Goal: Transaction & Acquisition: Purchase product/service

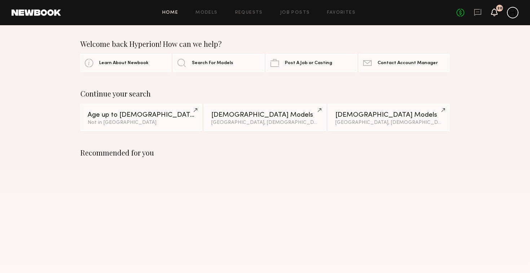
click at [492, 13] on icon at bounding box center [495, 11] width 6 height 5
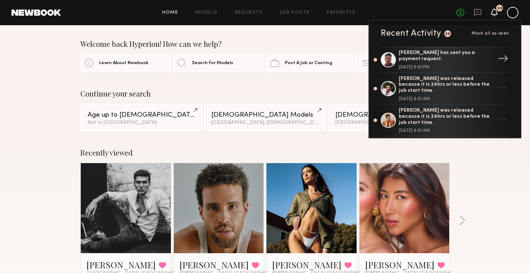
click at [435, 59] on div "[PERSON_NAME] has sent you a payment request." at bounding box center [446, 56] width 94 height 12
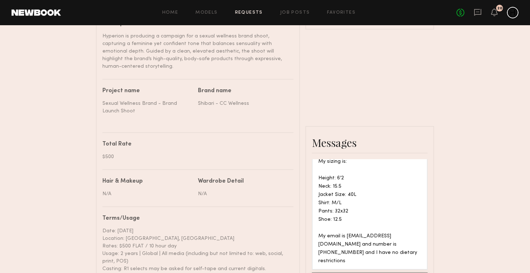
scroll to position [173, 0]
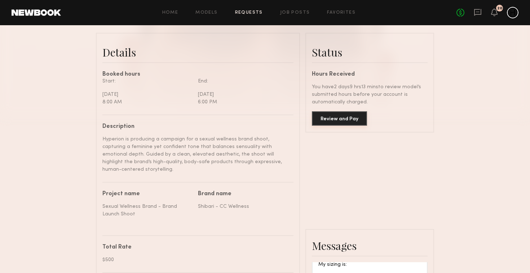
click at [326, 119] on button "Review and Pay" at bounding box center [339, 118] width 55 height 14
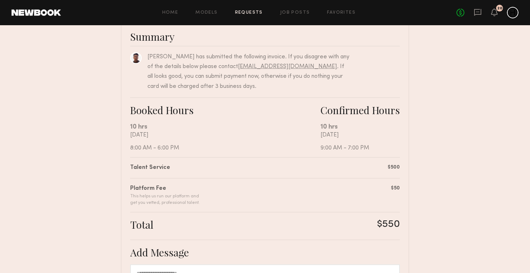
scroll to position [170, 0]
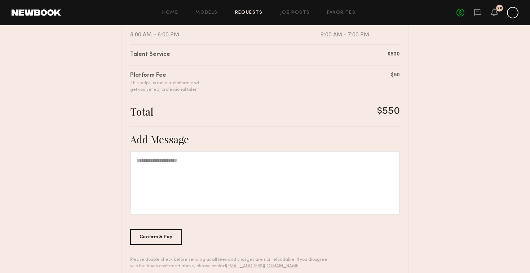
click at [268, 175] on div at bounding box center [265, 182] width 270 height 63
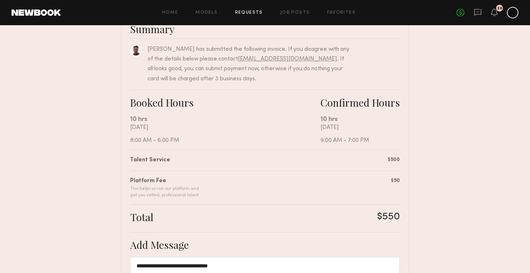
scroll to position [188, 0]
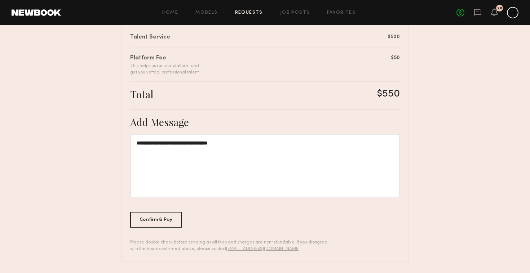
click at [514, 11] on div at bounding box center [513, 13] width 12 height 12
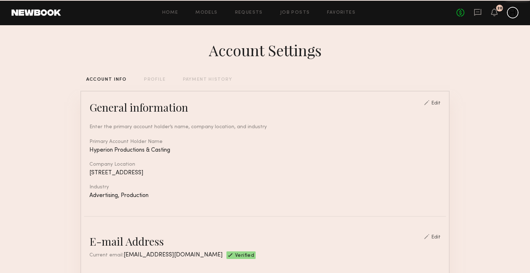
click at [509, 14] on div at bounding box center [513, 13] width 12 height 12
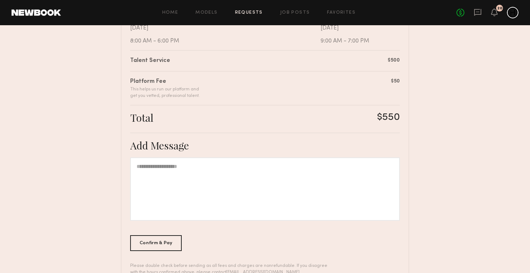
scroll to position [188, 0]
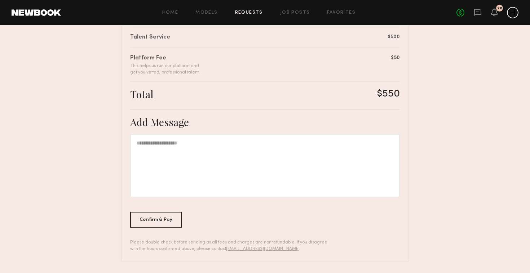
click at [247, 184] on div at bounding box center [265, 165] width 270 height 63
click at [177, 219] on div "Confirm & Pay" at bounding box center [156, 220] width 52 height 16
click at [173, 221] on div "Confirm & Pay" at bounding box center [156, 220] width 52 height 16
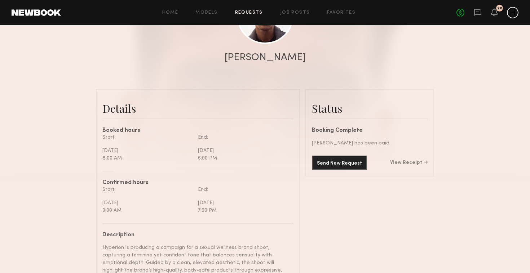
scroll to position [115, 0]
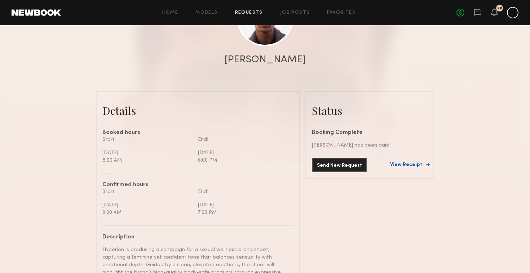
click at [413, 165] on link "View Receipt" at bounding box center [409, 165] width 38 height 5
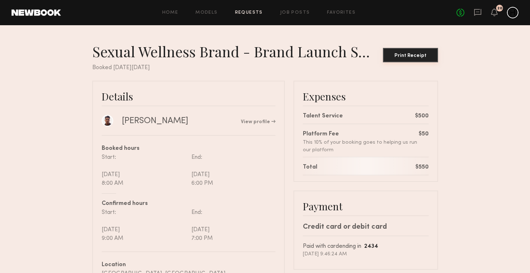
click at [405, 60] on button "Print Receipt" at bounding box center [410, 55] width 55 height 14
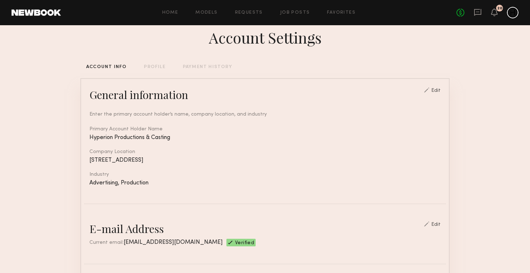
scroll to position [18, 0]
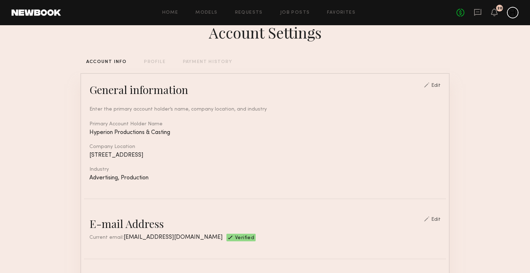
click at [156, 64] on div "PROFILE" at bounding box center [154, 62] width 21 height 5
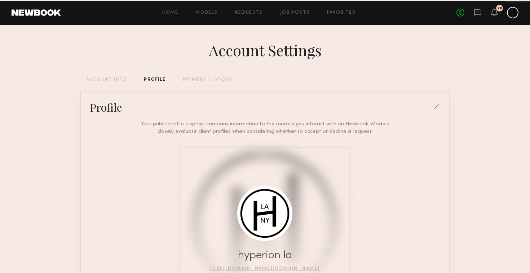
click at [200, 66] on div "Account Settings ACCOUNT INFO PROFILE PAYMENT HISTORY Profile Your public profi…" at bounding box center [264, 204] width 369 height 358
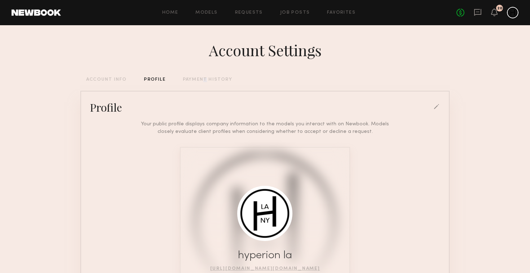
click at [201, 78] on div "PAYMENT HISTORY" at bounding box center [207, 80] width 49 height 5
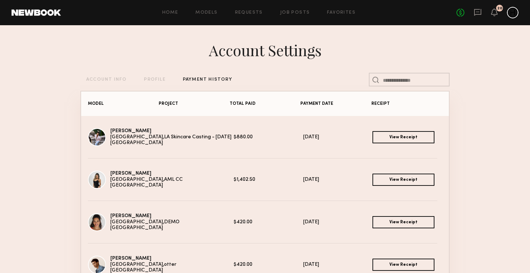
click at [155, 78] on div "PROFILE" at bounding box center [154, 80] width 21 height 5
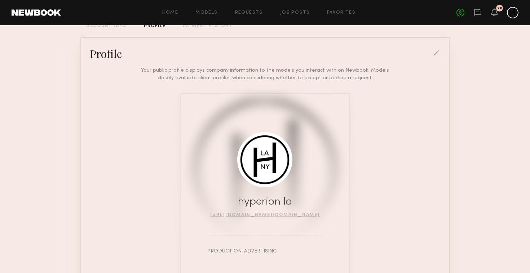
scroll to position [38, 0]
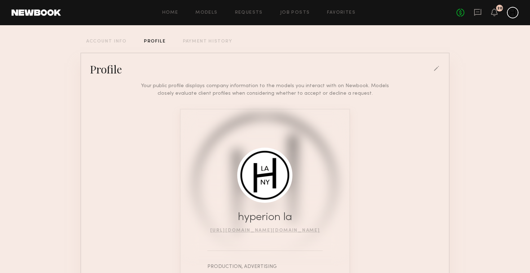
click at [113, 39] on div "Account Settings ACCOUNT INFO PROFILE PAYMENT HISTORY Profile Your public profi…" at bounding box center [264, 166] width 369 height 358
click at [112, 43] on div "ACCOUNT INFO" at bounding box center [106, 41] width 40 height 5
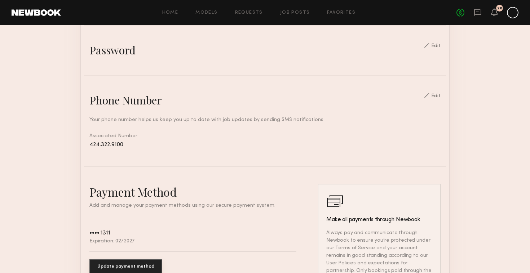
scroll to position [252, 0]
click at [142, 263] on button "Update payment method" at bounding box center [125, 266] width 73 height 14
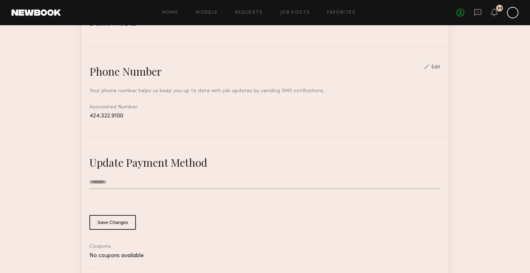
scroll to position [283, 0]
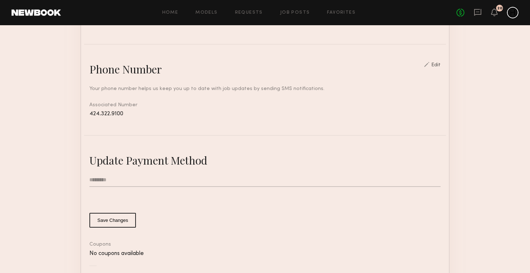
click at [140, 178] on input "text" at bounding box center [264, 180] width 351 height 14
click at [339, 171] on div "Update Payment Method Save Changes" at bounding box center [264, 190] width 351 height 75
click at [162, 165] on div "Update Payment Method" at bounding box center [264, 160] width 351 height 14
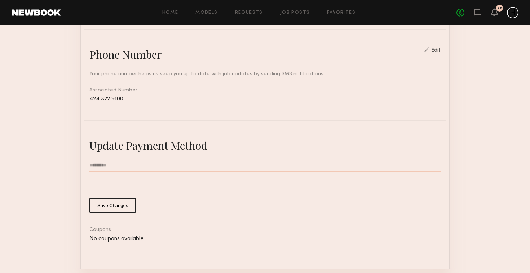
scroll to position [302, 0]
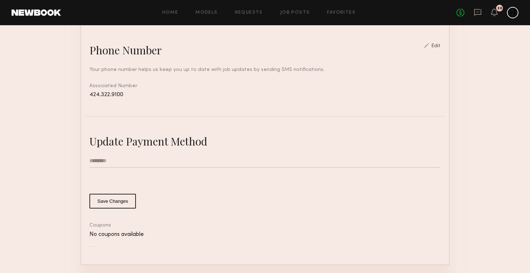
click at [141, 164] on input "text" at bounding box center [264, 161] width 351 height 14
click at [401, 202] on common-button-deprecated "Save Changes" at bounding box center [264, 201] width 351 height 15
click at [220, 161] on input "text" at bounding box center [264, 161] width 351 height 14
type input "**********"
click at [138, 162] on input "text" at bounding box center [264, 161] width 351 height 14
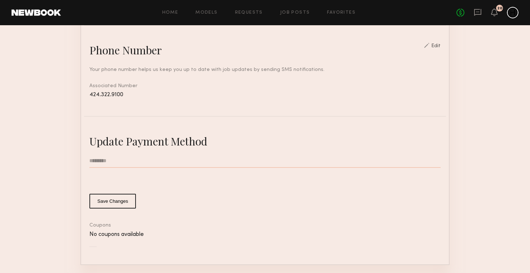
type input "**********"
type input "*"
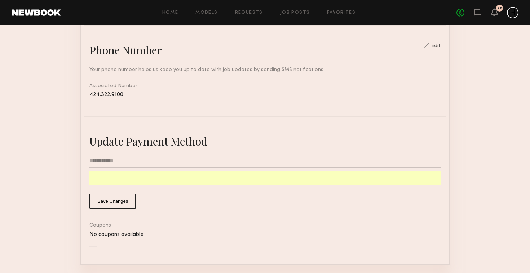
click at [115, 201] on button "Save Changes" at bounding box center [112, 201] width 47 height 15
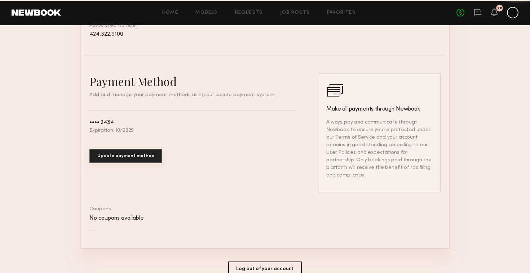
scroll to position [393, 0]
